Goal: Information Seeking & Learning: Learn about a topic

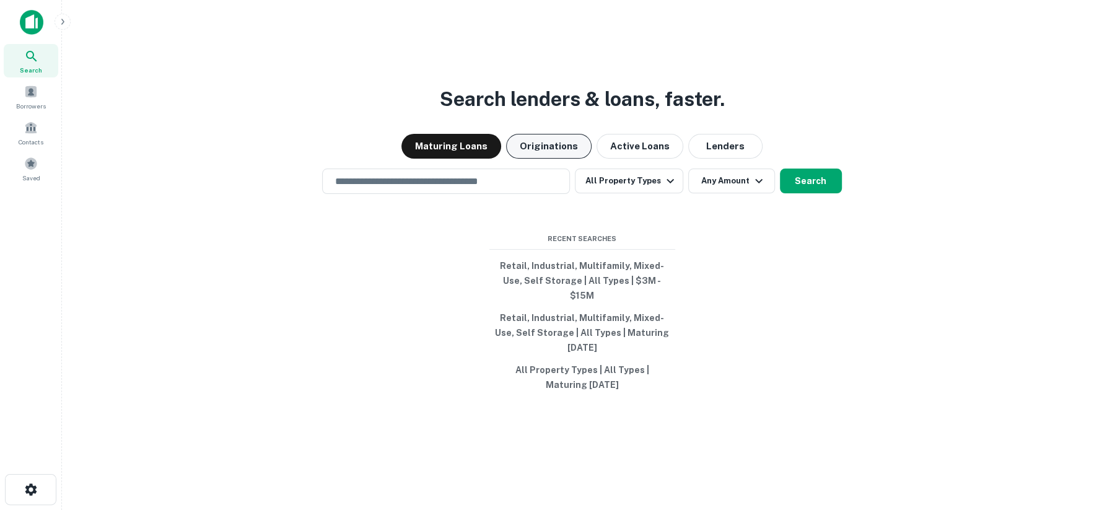
click at [556, 152] on button "Originations" at bounding box center [549, 146] width 86 height 25
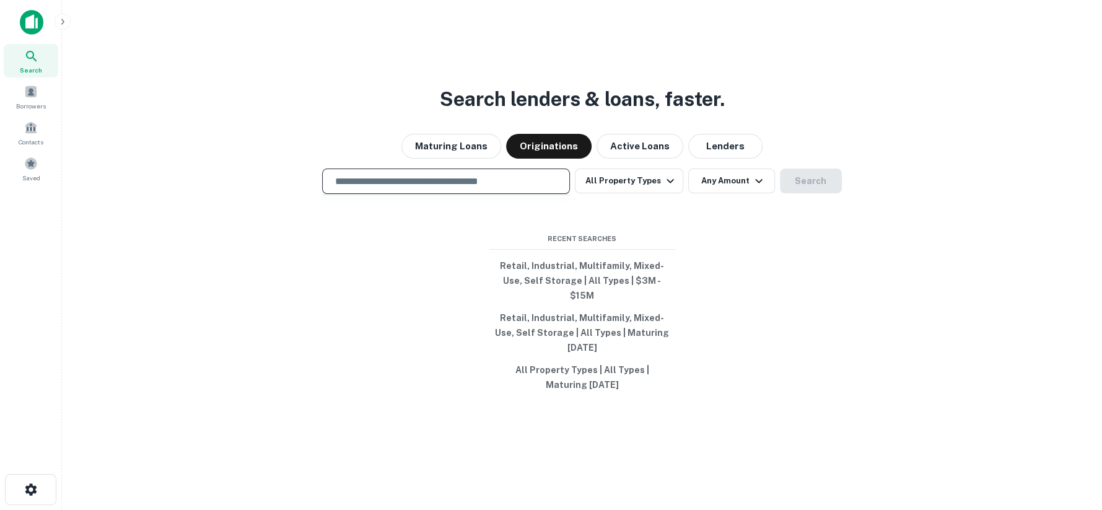
click at [450, 188] on input "text" at bounding box center [446, 181] width 237 height 14
click at [415, 182] on input "text" at bounding box center [446, 181] width 237 height 14
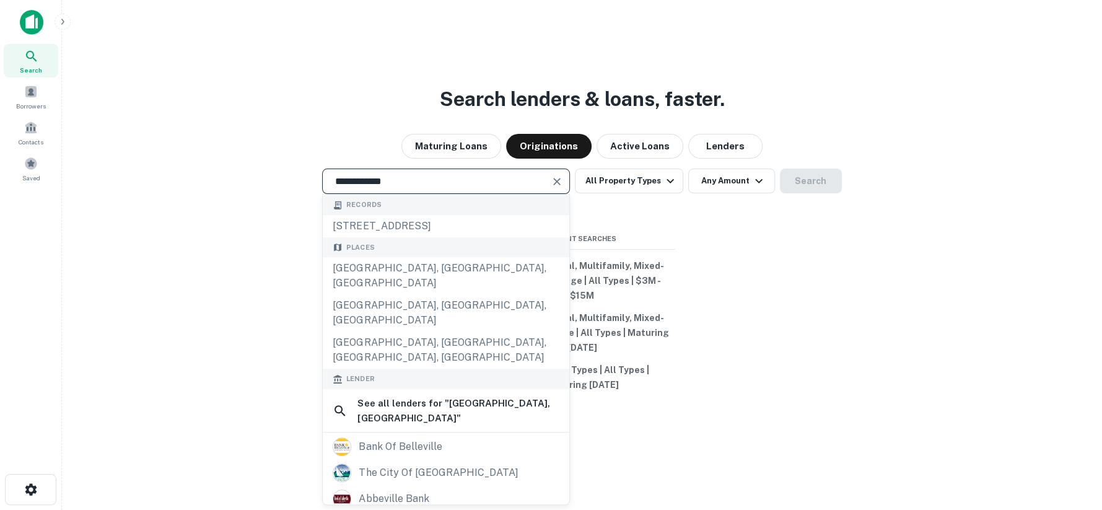
click at [797, 224] on div "**********" at bounding box center [582, 285] width 1021 height 510
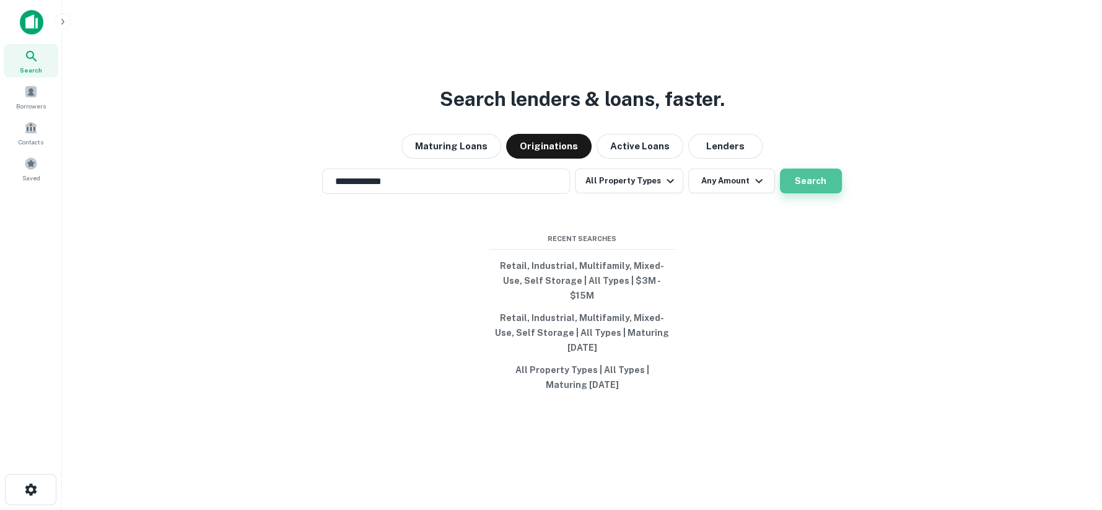
click at [811, 178] on button "Search" at bounding box center [811, 181] width 62 height 25
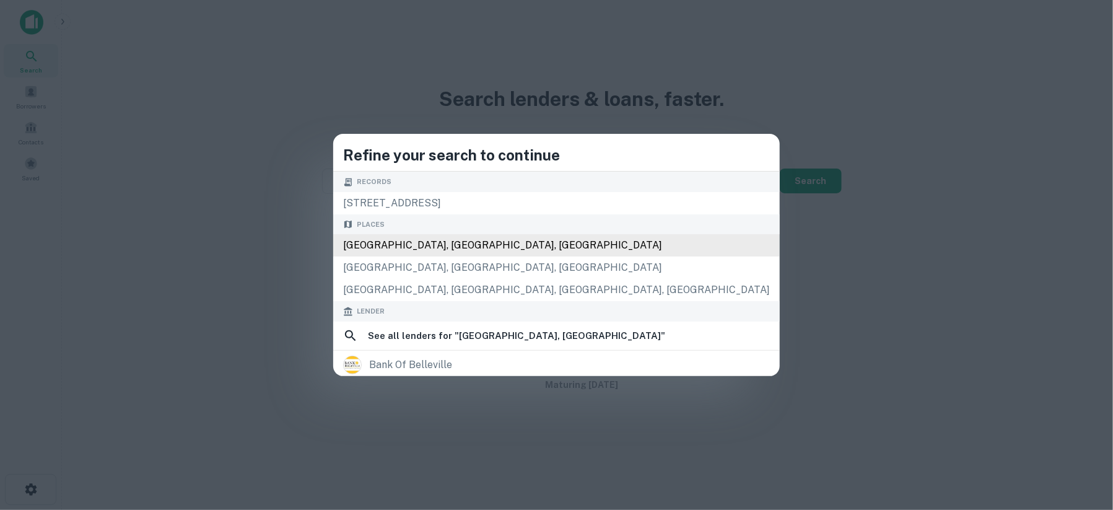
click at [509, 245] on div "[GEOGRAPHIC_DATA], [GEOGRAPHIC_DATA], [GEOGRAPHIC_DATA]" at bounding box center [556, 245] width 447 height 22
type input "**********"
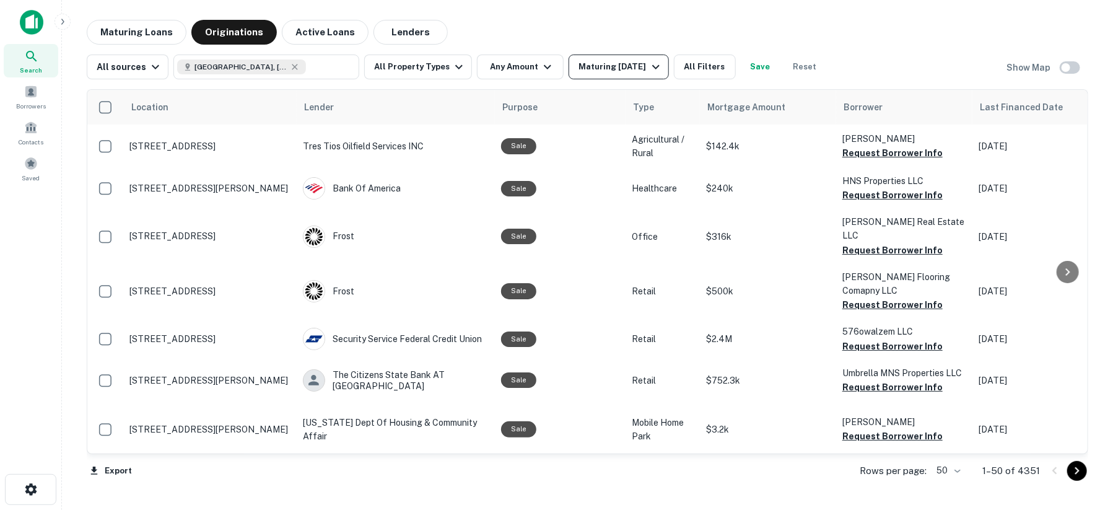
click at [618, 69] on div "Maturing [DATE]" at bounding box center [621, 66] width 84 height 15
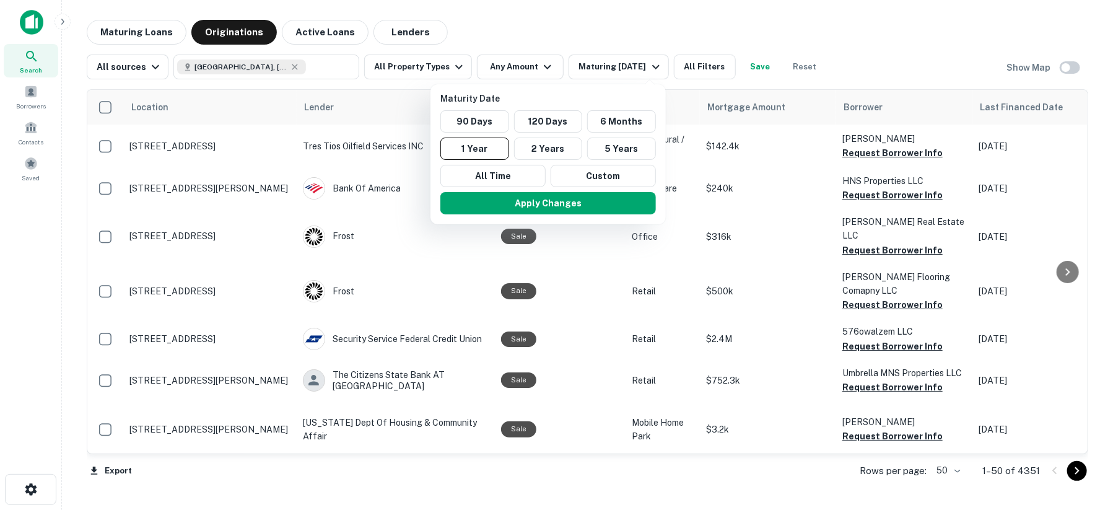
click at [708, 66] on div at bounding box center [556, 255] width 1113 height 510
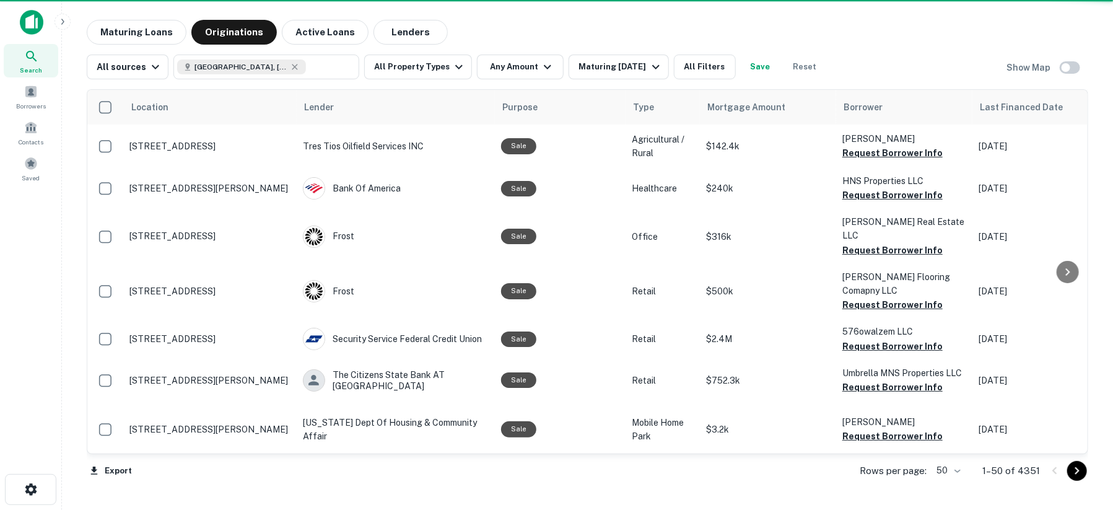
click at [701, 68] on button "All Filters" at bounding box center [705, 67] width 62 height 25
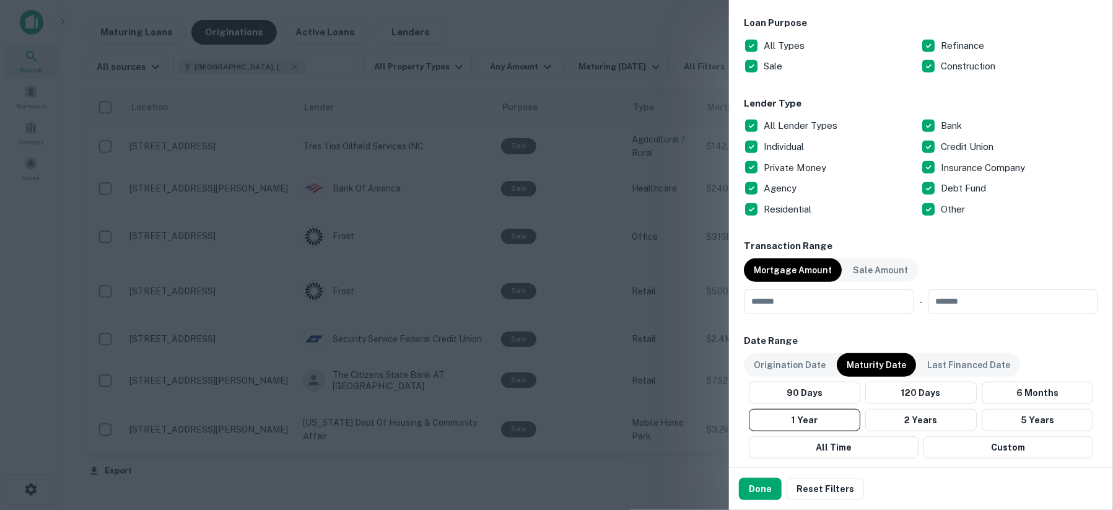
scroll to position [413, 0]
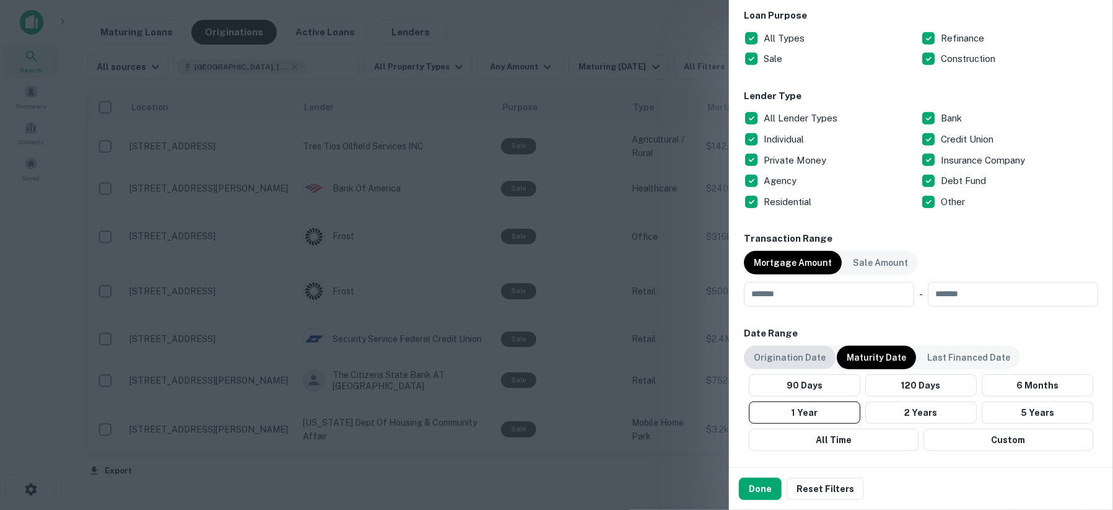
click at [792, 366] on div "Origination Date" at bounding box center [790, 358] width 92 height 24
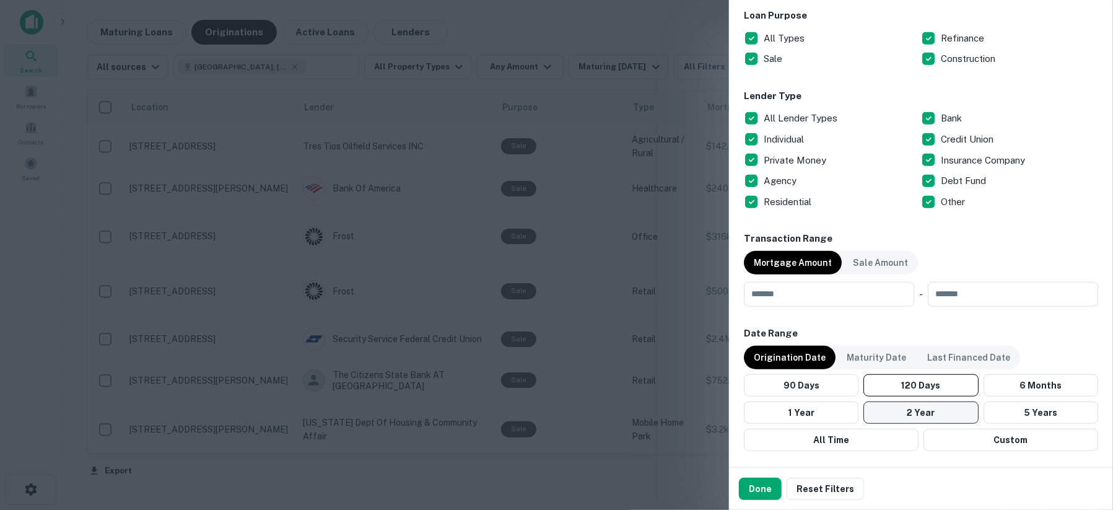
click at [900, 412] on button "2 Year" at bounding box center [921, 413] width 115 height 22
click at [765, 491] on button "Done" at bounding box center [760, 489] width 43 height 22
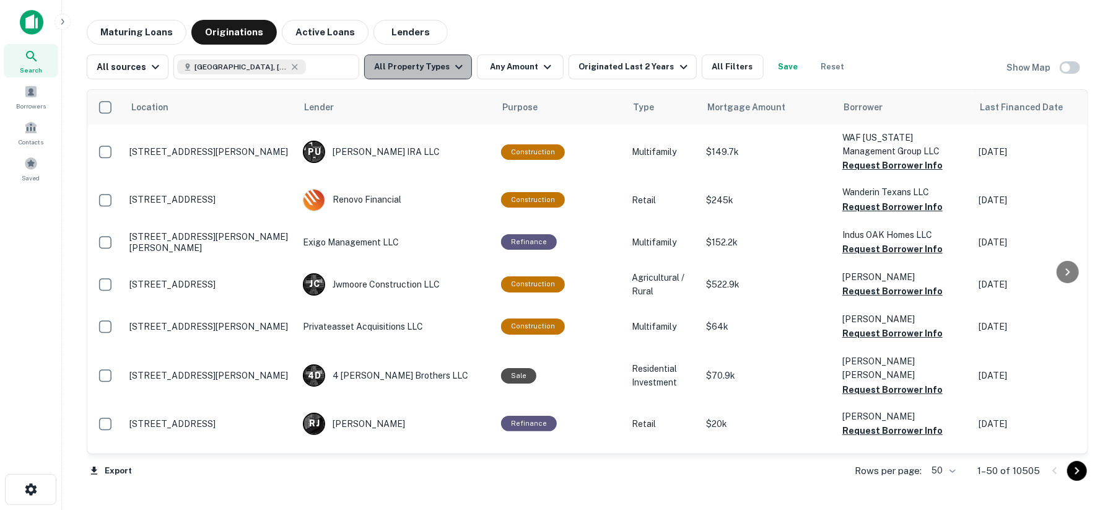
click at [433, 78] on button "All Property Types" at bounding box center [418, 67] width 108 height 25
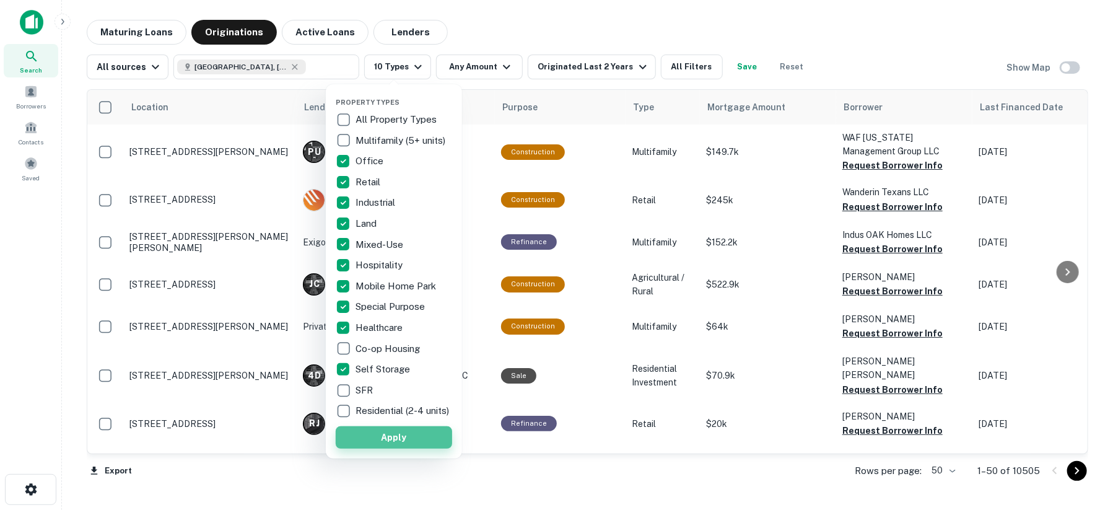
click at [378, 445] on button "Apply" at bounding box center [394, 437] width 116 height 22
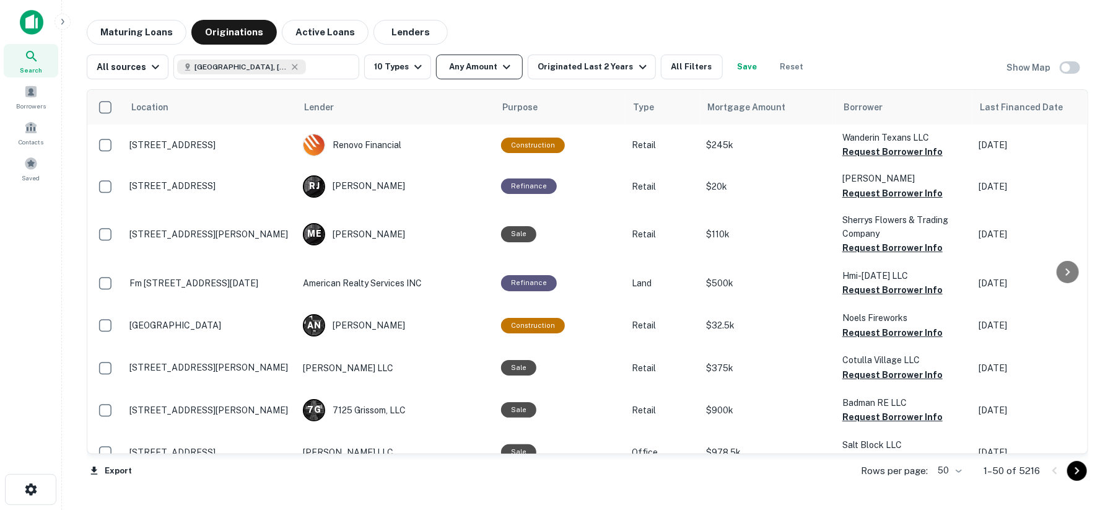
click at [467, 62] on button "Any Amount" at bounding box center [479, 67] width 87 height 25
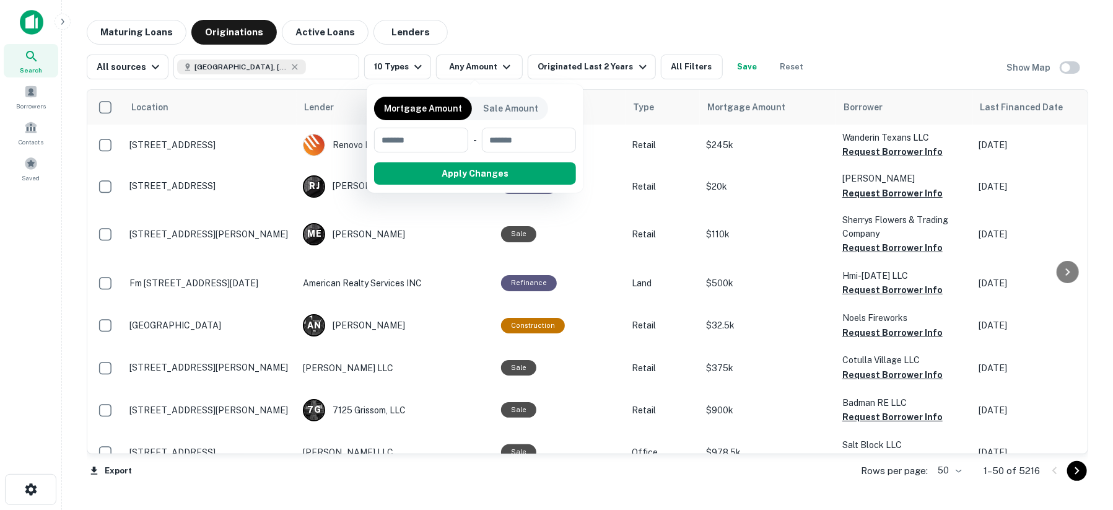
click at [1074, 67] on div at bounding box center [556, 255] width 1113 height 510
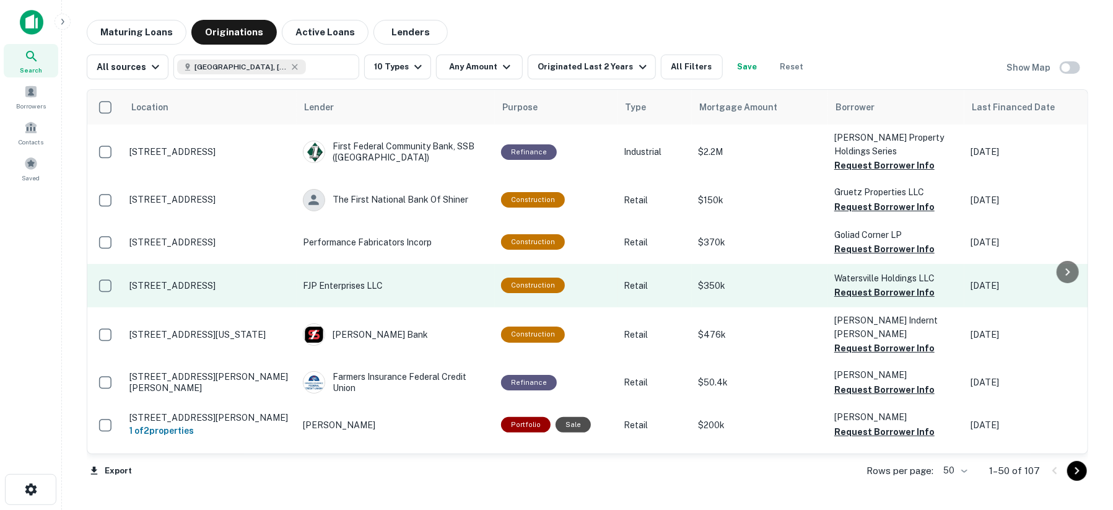
scroll to position [68, 0]
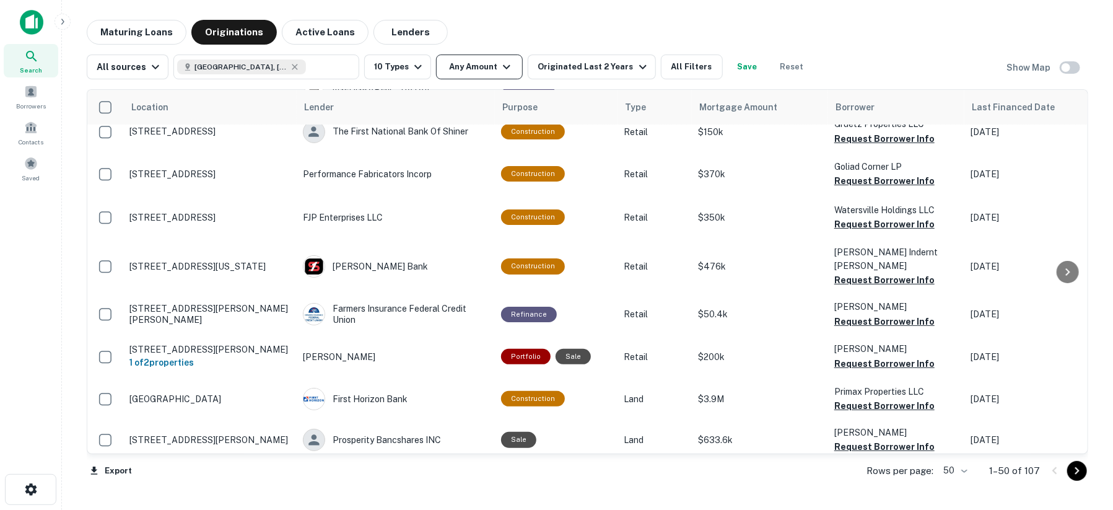
click at [458, 74] on button "Any Amount" at bounding box center [479, 67] width 87 height 25
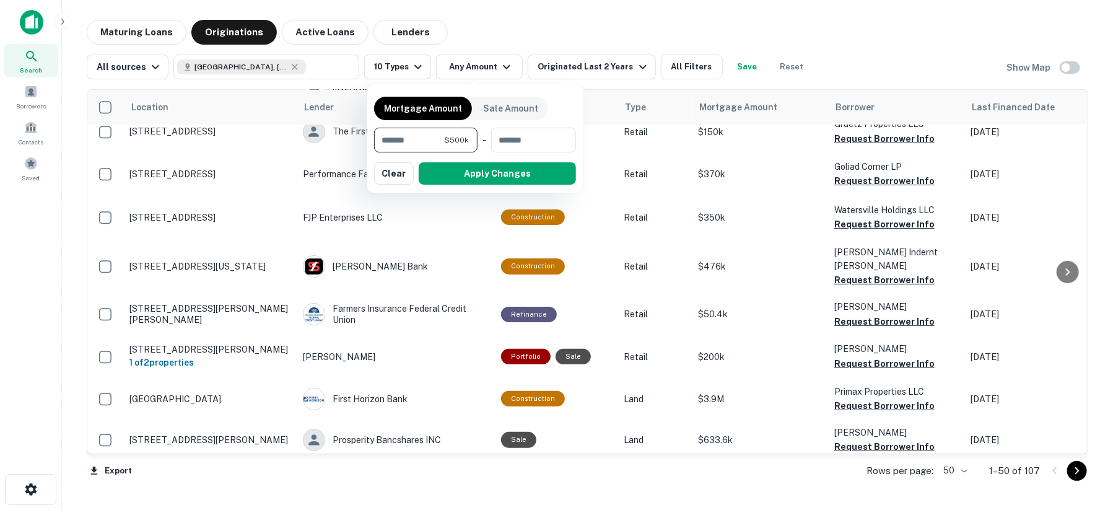
type input "******"
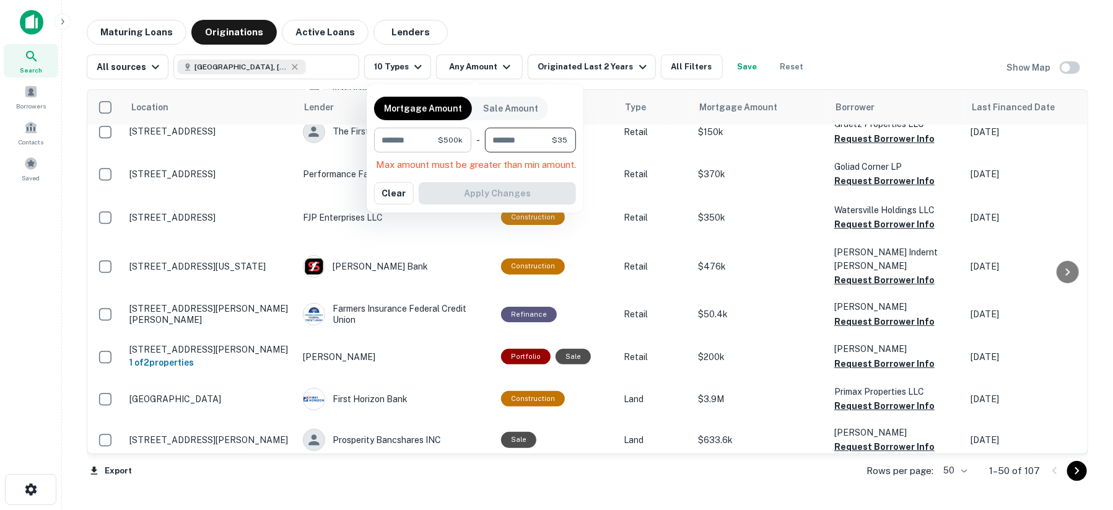
type input "*"
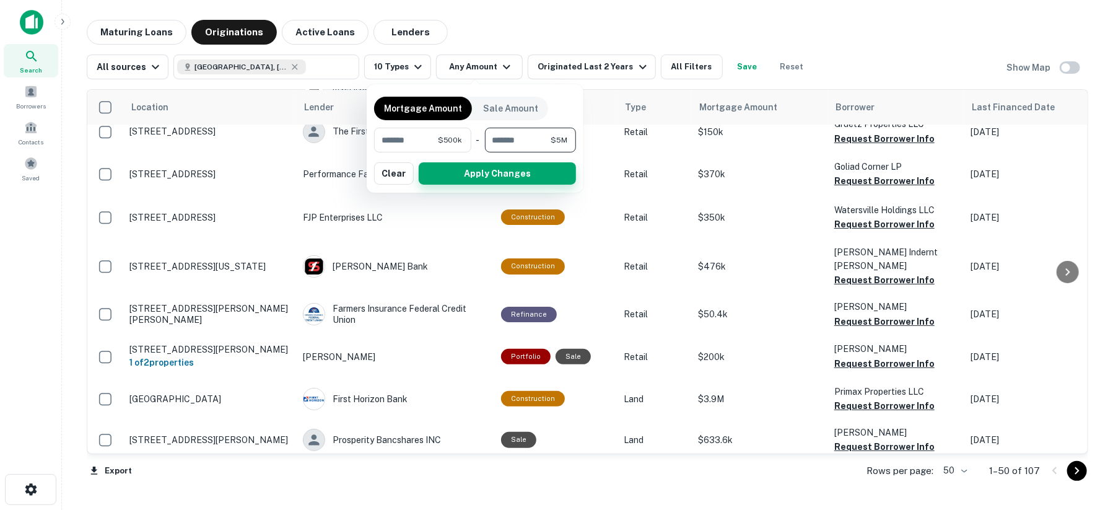
type input "*******"
click at [476, 172] on button "Apply Changes" at bounding box center [497, 173] width 157 height 22
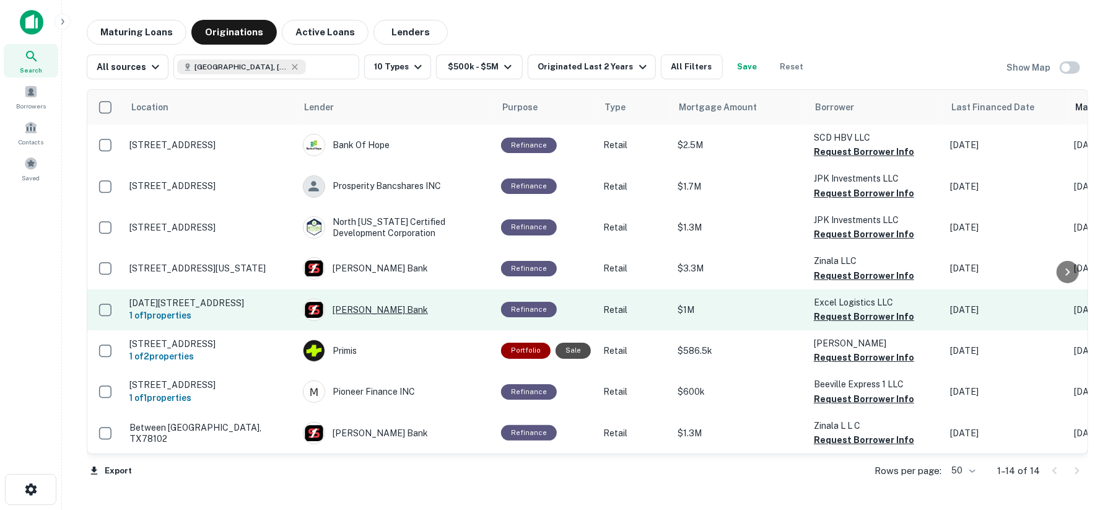
click at [351, 314] on div "[PERSON_NAME] Bank" at bounding box center [396, 310] width 186 height 22
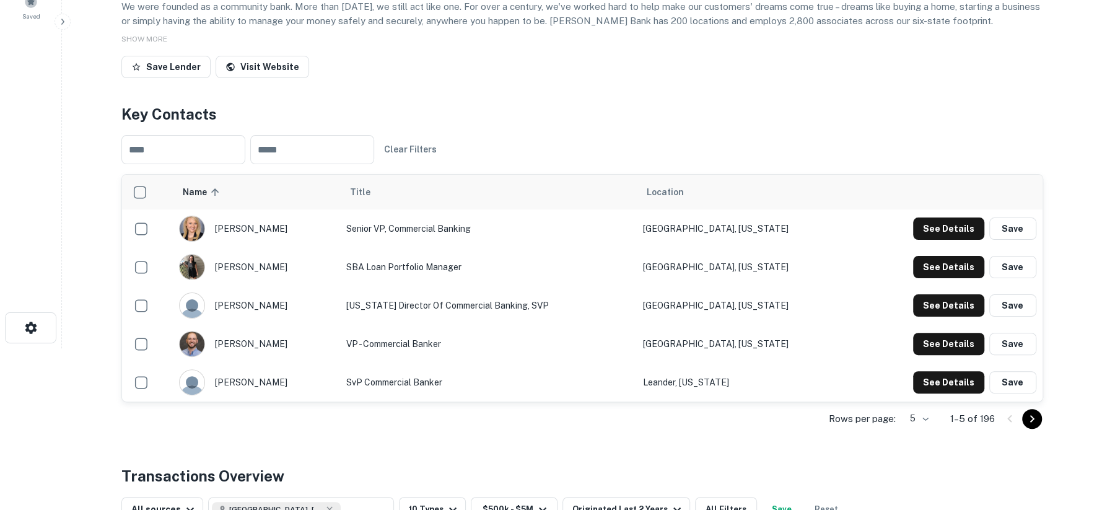
scroll to position [206, 0]
